Goal: Check status: Check status

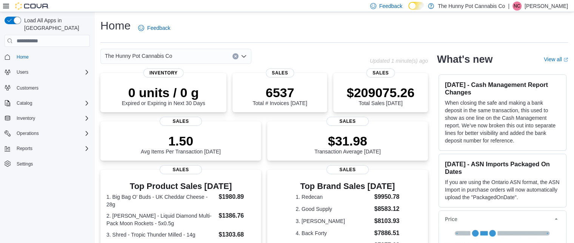
click at [235, 56] on icon "Clear input" at bounding box center [235, 56] width 2 height 2
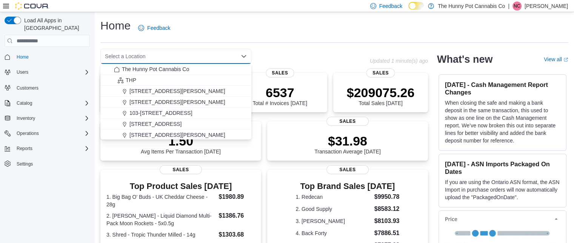
type input "*"
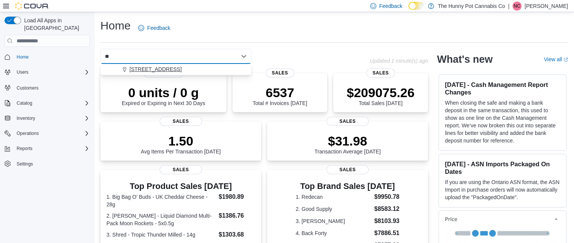
type input "**"
click at [154, 71] on span "[STREET_ADDRESS]" at bounding box center [155, 69] width 52 height 8
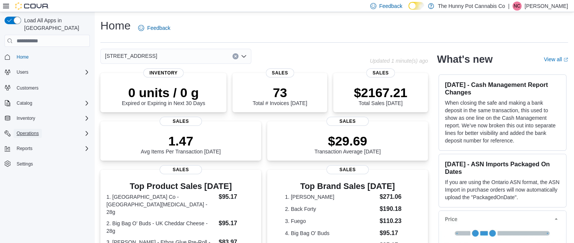
click at [24, 130] on span "Operations" at bounding box center [28, 133] width 22 height 6
click at [32, 141] on span "Cash Management" at bounding box center [33, 144] width 38 height 6
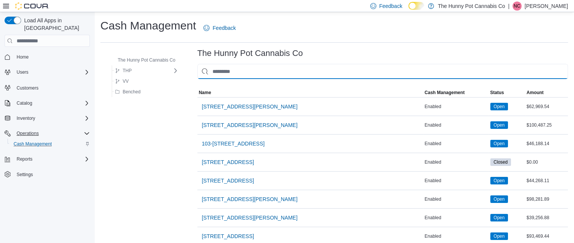
click at [240, 72] on input "This is a search bar. As you type, the results lower in the page will automatic…" at bounding box center [382, 71] width 371 height 15
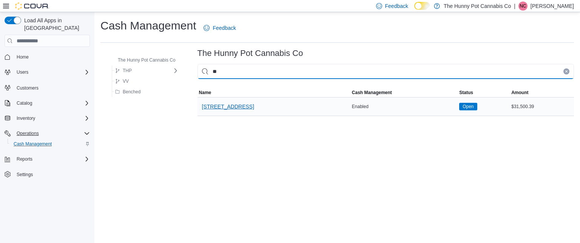
type input "**"
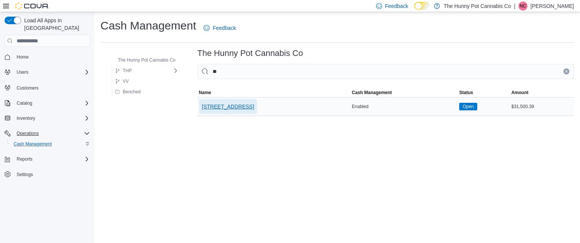
click at [222, 106] on span "[STREET_ADDRESS]" at bounding box center [228, 107] width 52 height 8
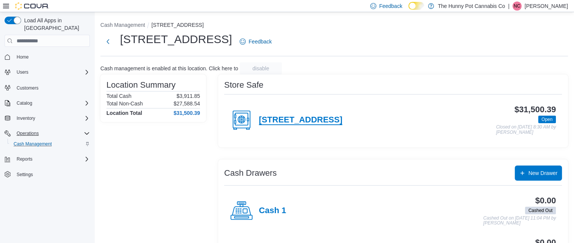
click at [305, 118] on h4 "9-5754 Hazeldean Rd" at bounding box center [300, 120] width 83 height 10
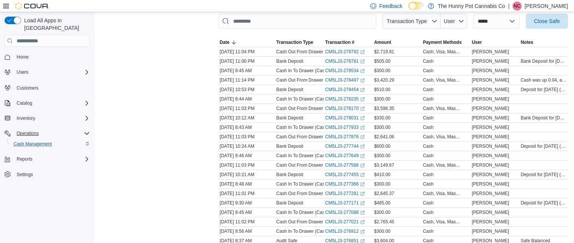
scroll to position [117, 0]
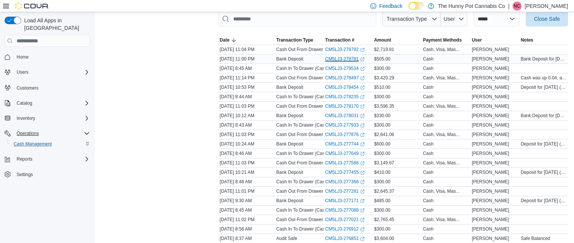
click at [337, 59] on link "CM5LJ3-278781 (opens in a new tab or window)" at bounding box center [345, 59] width 40 height 6
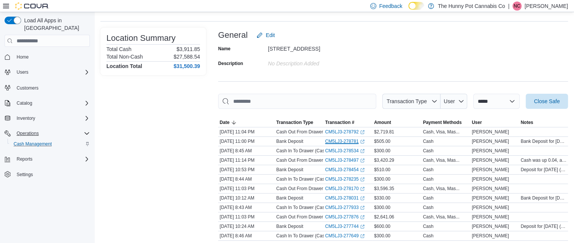
scroll to position [0, 0]
